Goal: Obtain resource: Obtain resource

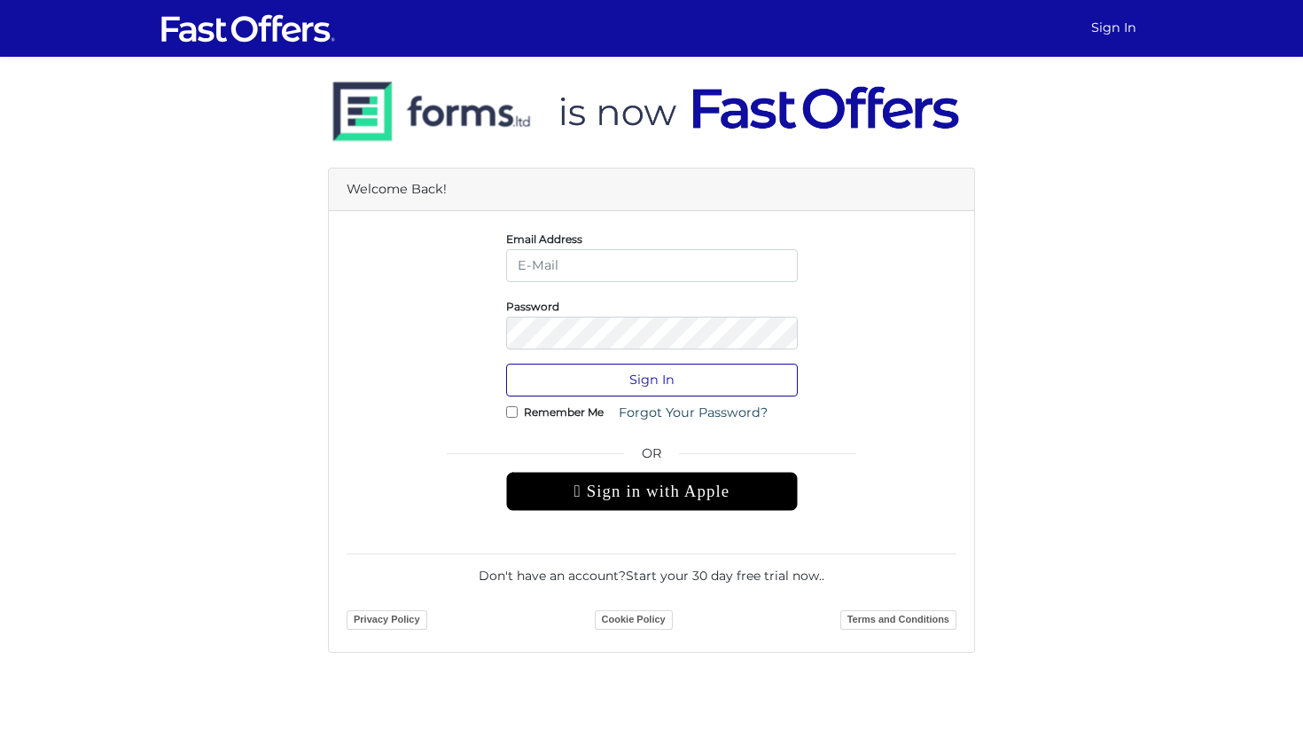
type input "jenelle@strata.ca"
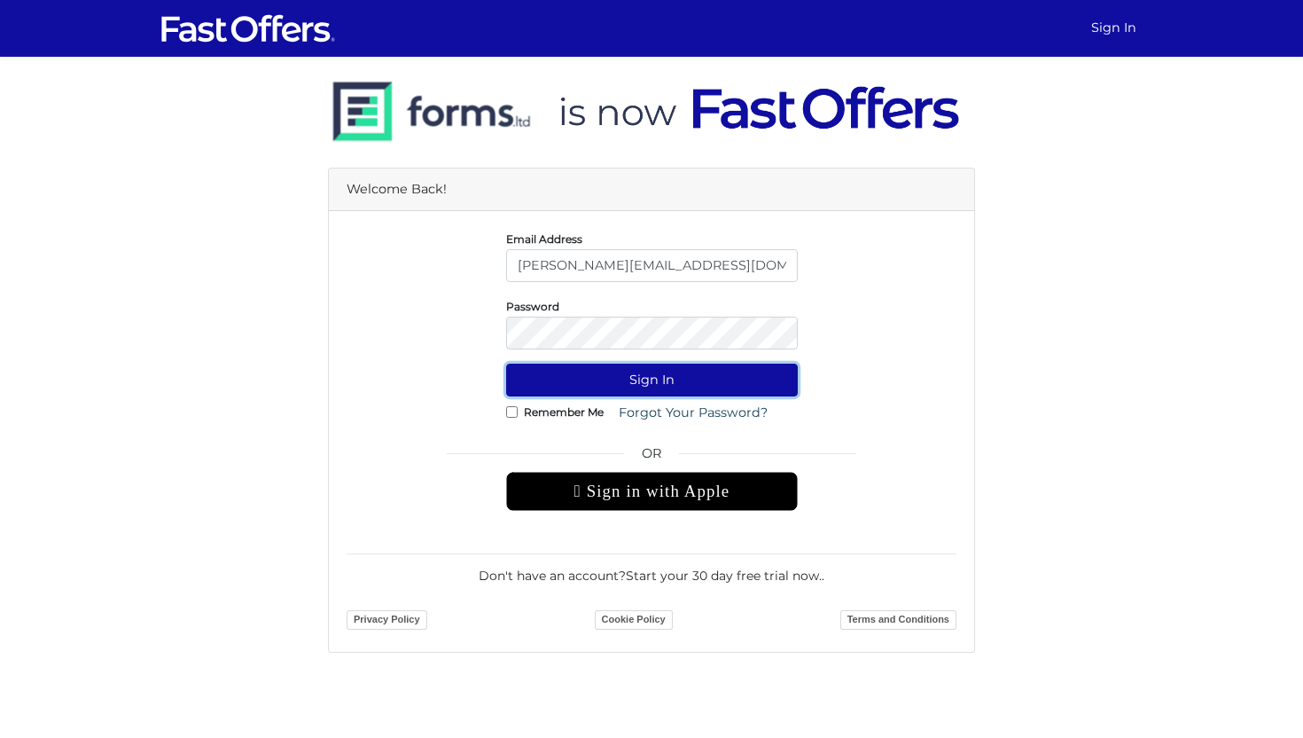
click at [662, 380] on button "Sign In" at bounding box center [652, 380] width 292 height 33
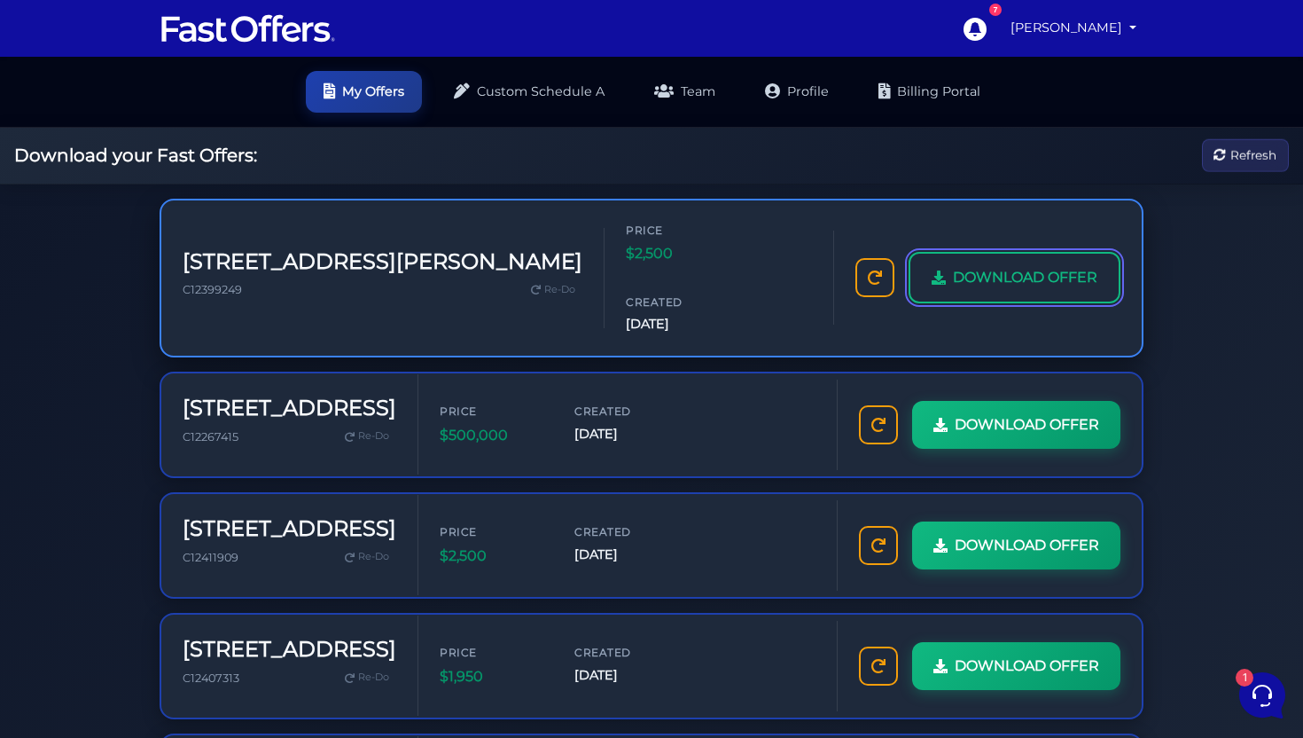
click at [1002, 266] on span "DOWNLOAD OFFER" at bounding box center [1025, 277] width 145 height 23
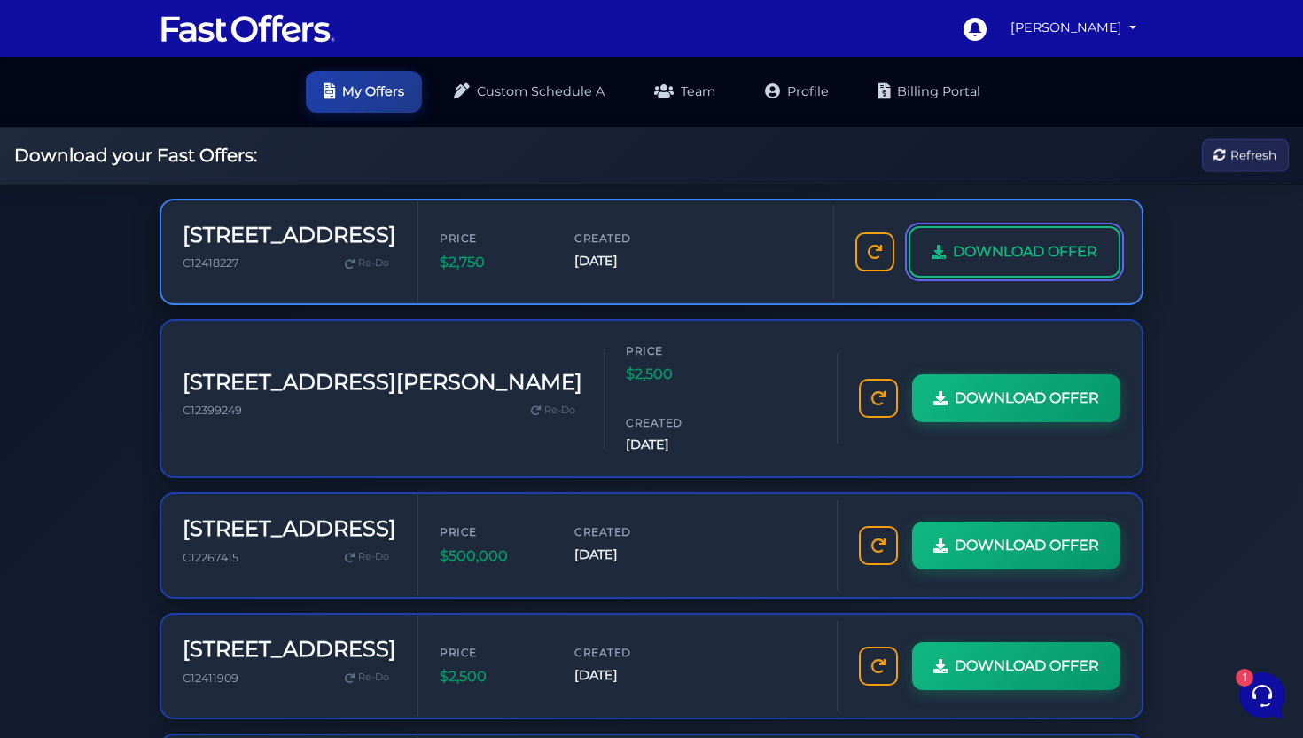
click at [1020, 242] on span "DOWNLOAD OFFER" at bounding box center [1025, 251] width 145 height 23
